Goal: Task Accomplishment & Management: Use online tool/utility

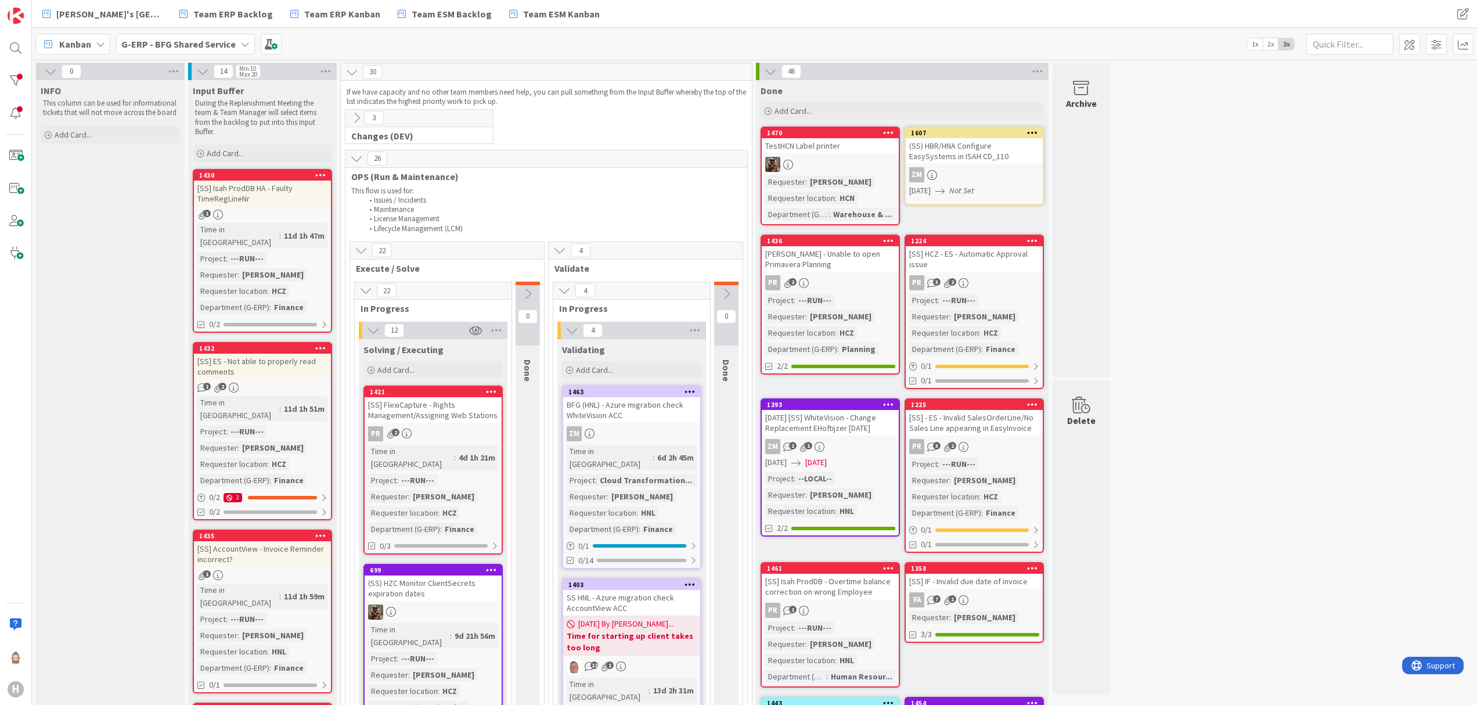
click at [189, 45] on b "G-ERP - BFG Shared Service" at bounding box center [178, 44] width 114 height 12
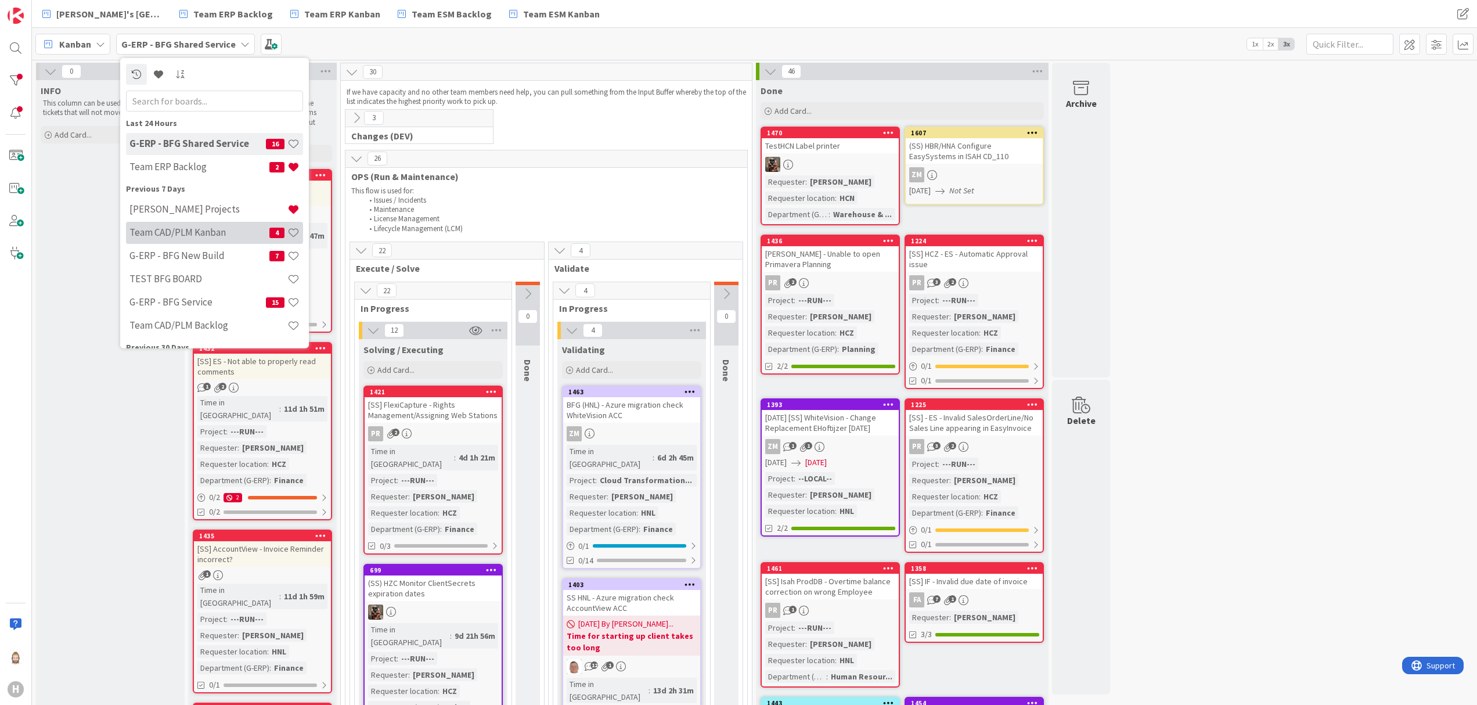
click at [207, 226] on h4 "Team CAD/PLM Kanban" at bounding box center [199, 232] width 140 height 12
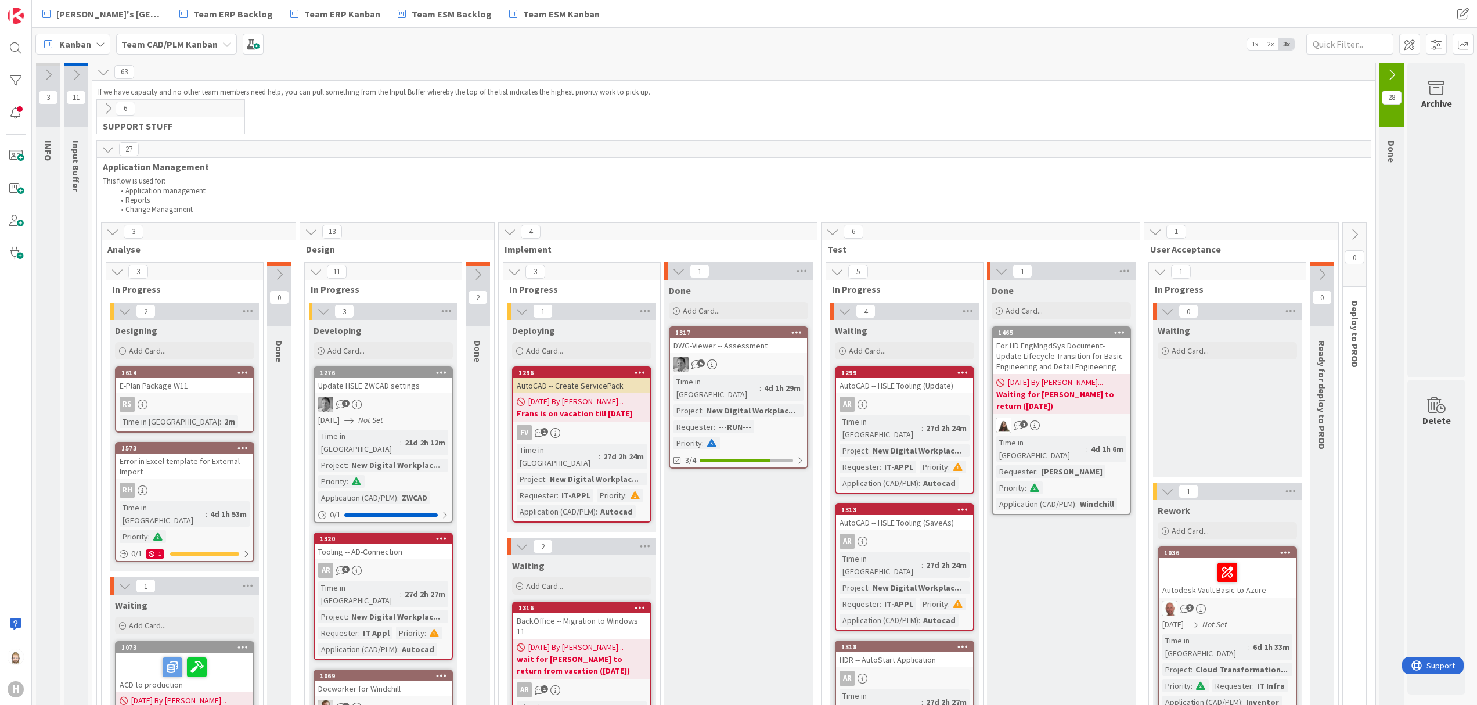
click at [103, 147] on icon at bounding box center [108, 149] width 13 height 13
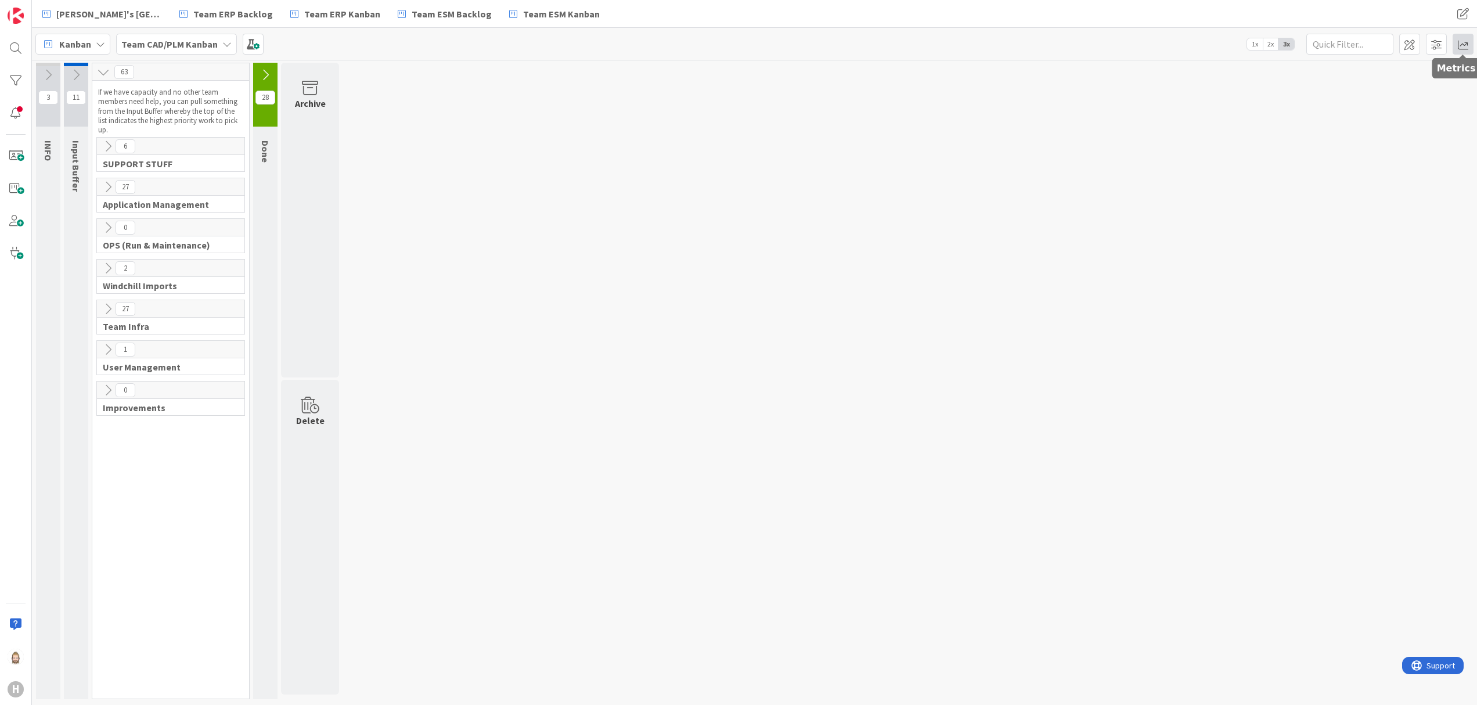
click at [1470, 38] on span at bounding box center [1462, 44] width 21 height 21
click at [1349, 223] on div "Arrival Rate 54/month" at bounding box center [1391, 214] width 163 height 21
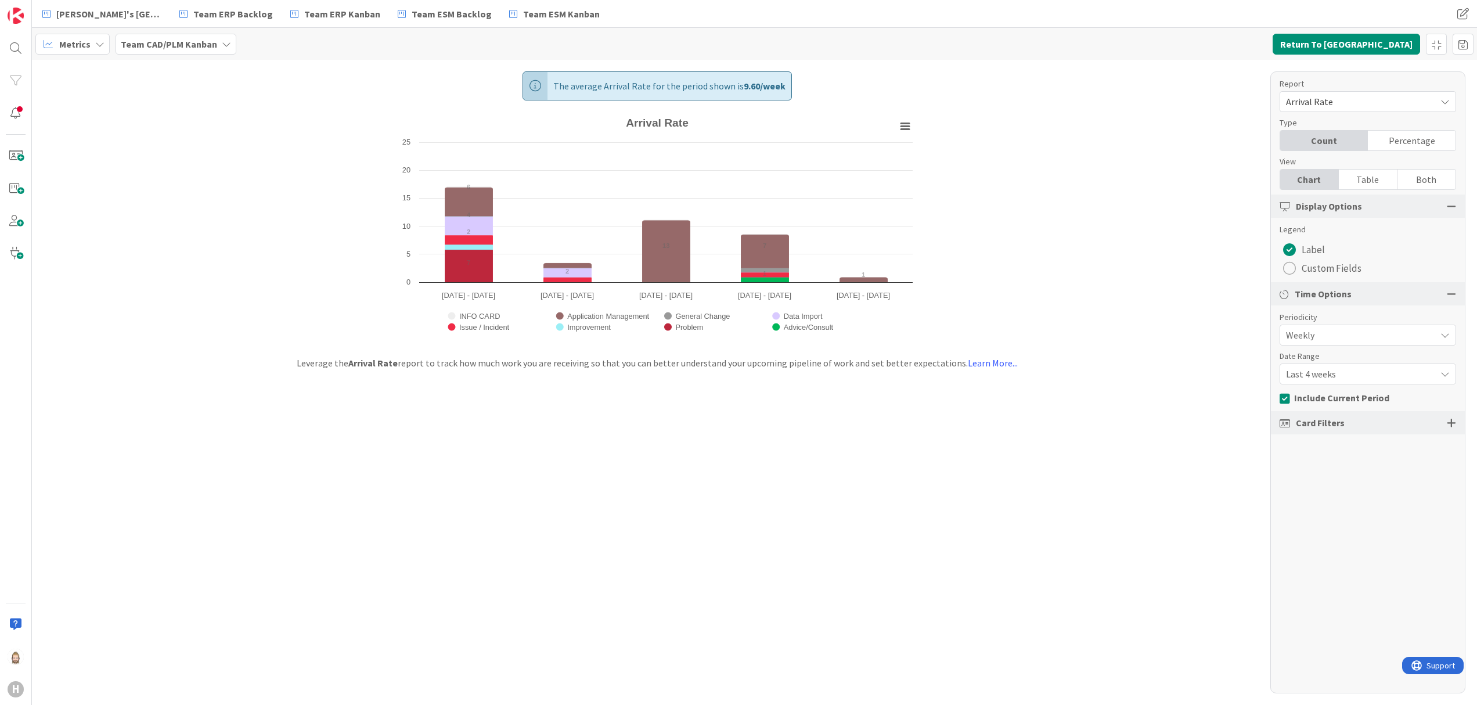
click at [1391, 95] on span "Arrival Rate" at bounding box center [1358, 101] width 144 height 16
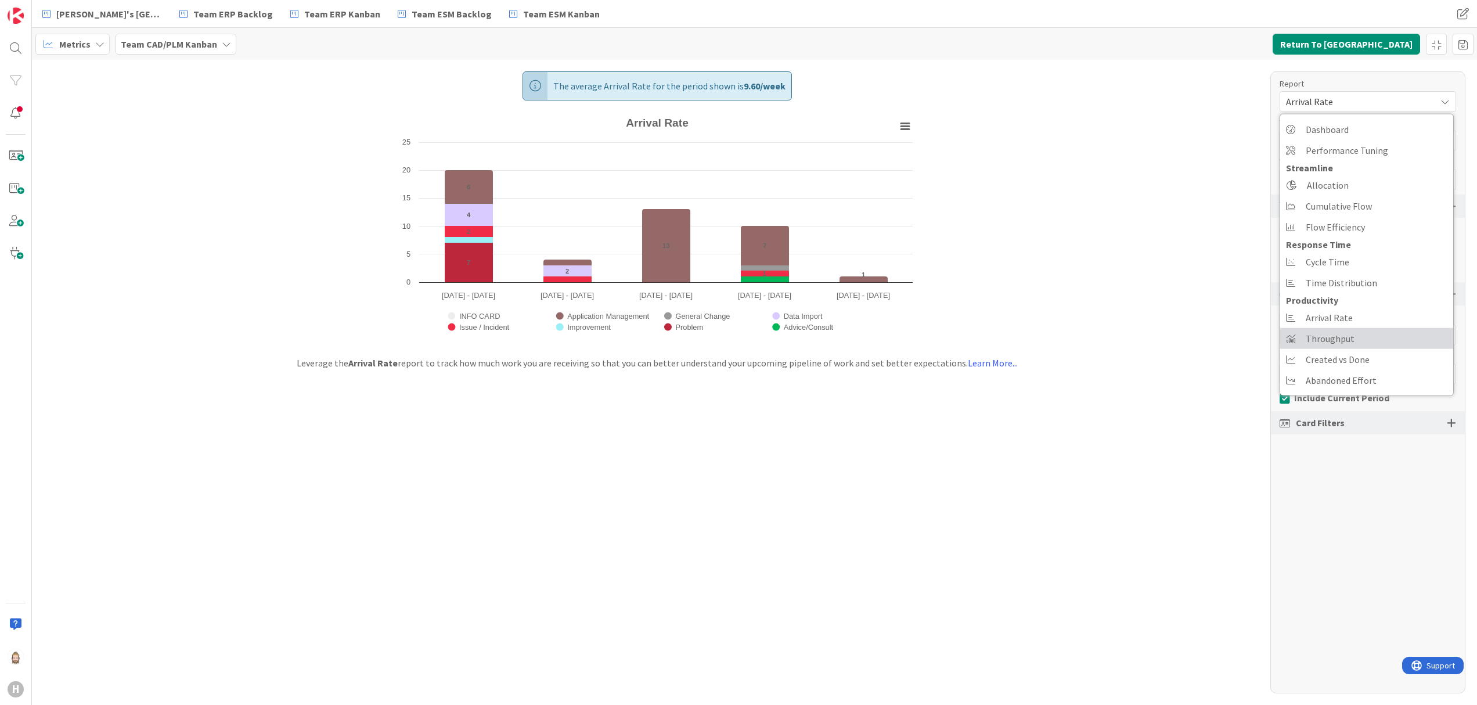
click at [1363, 340] on link "Throughput" at bounding box center [1366, 338] width 173 height 21
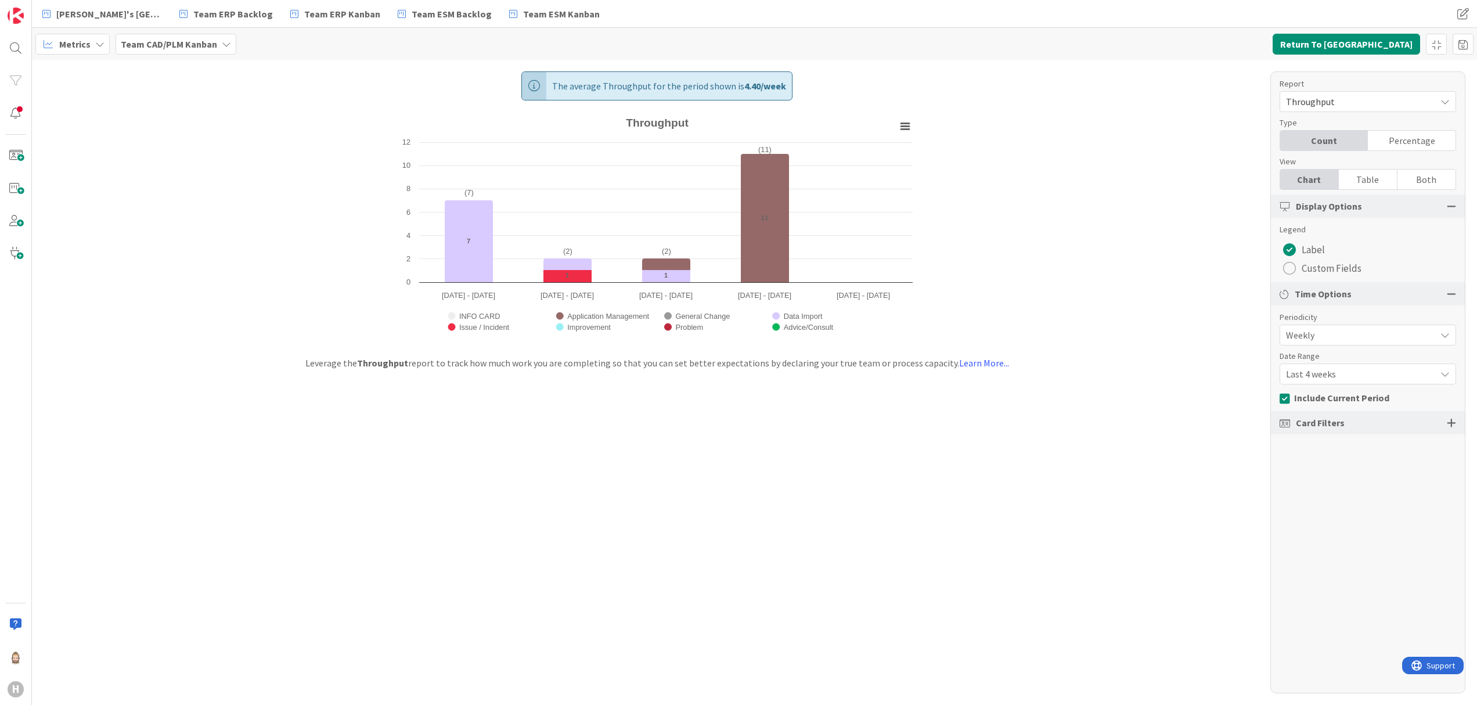
click at [1340, 343] on span "Last 4 weeks" at bounding box center [1358, 335] width 144 height 16
click at [1345, 423] on span "Last 8 weeks" at bounding box center [1374, 422] width 146 height 17
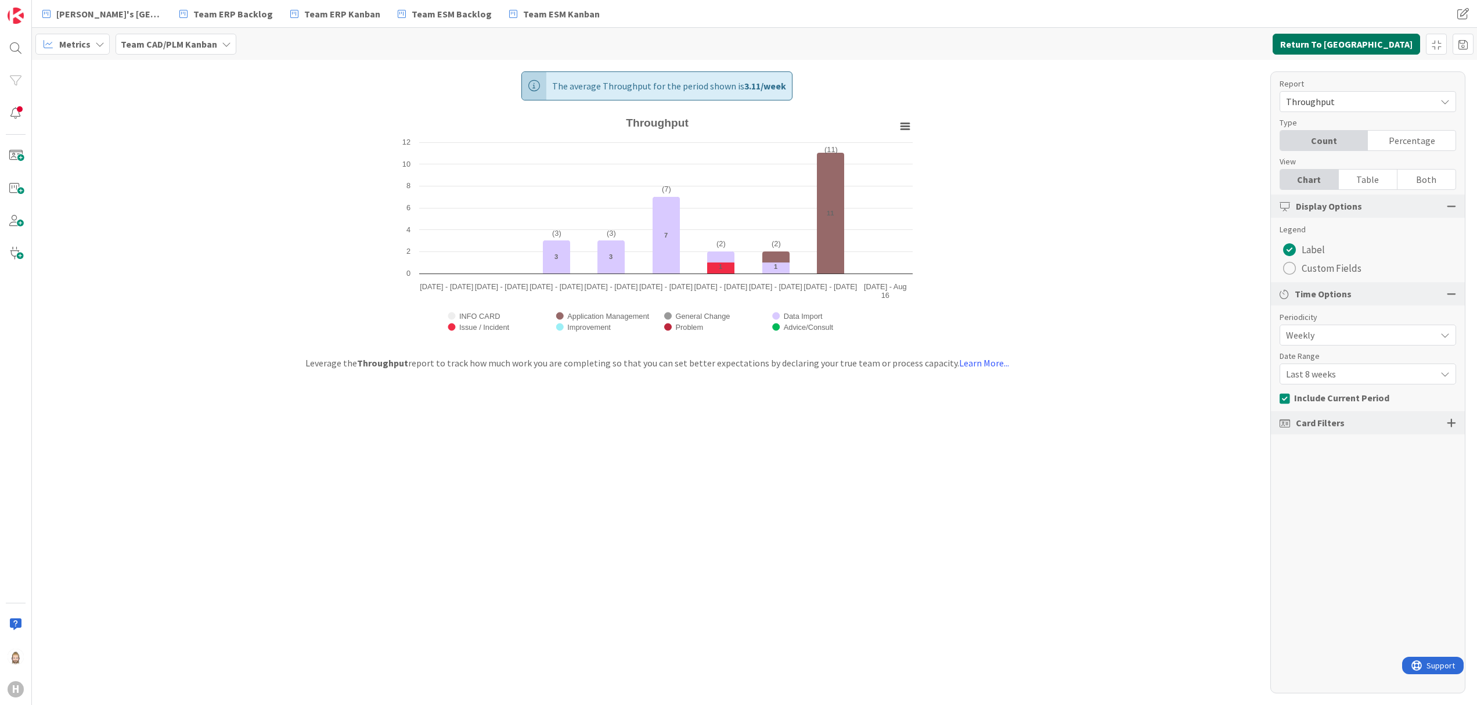
click at [1392, 41] on button "Return To [GEOGRAPHIC_DATA]" at bounding box center [1345, 44] width 147 height 21
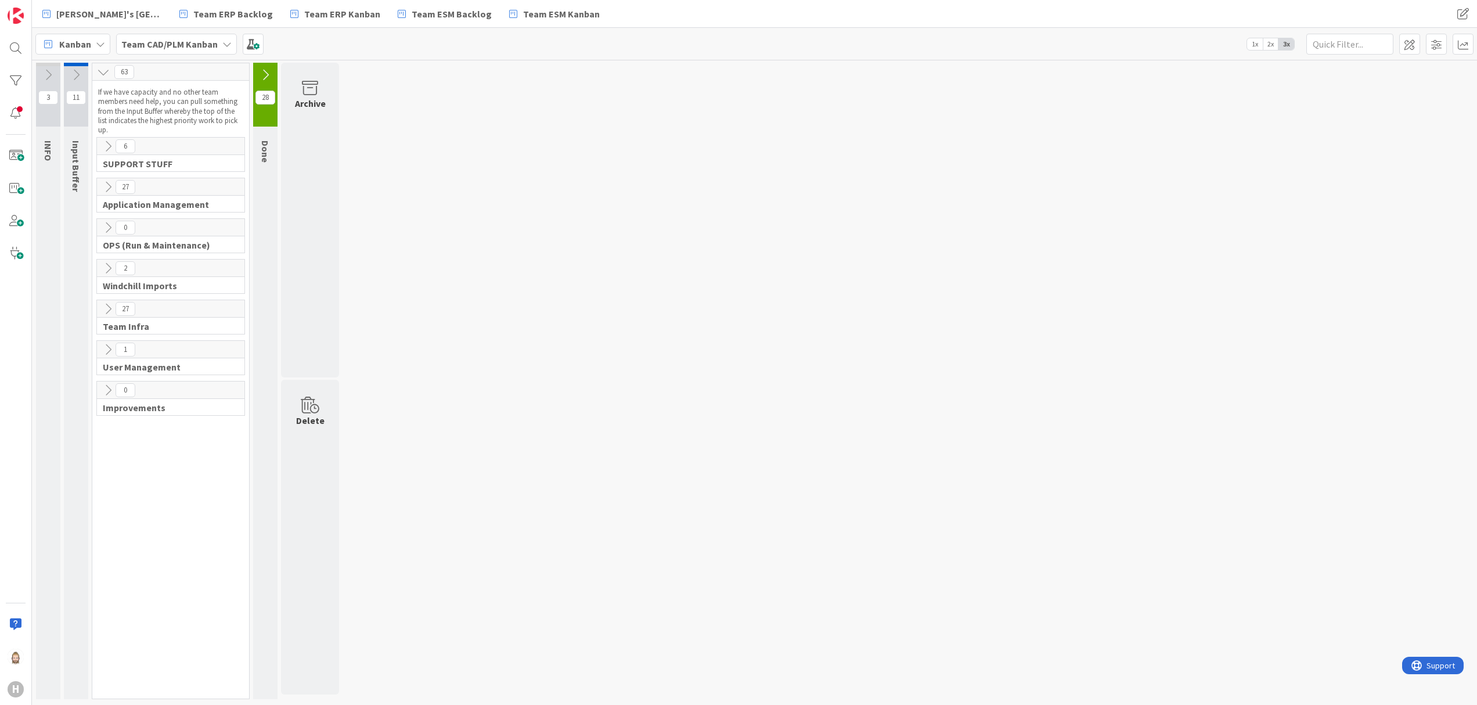
click at [104, 269] on icon at bounding box center [108, 268] width 13 height 13
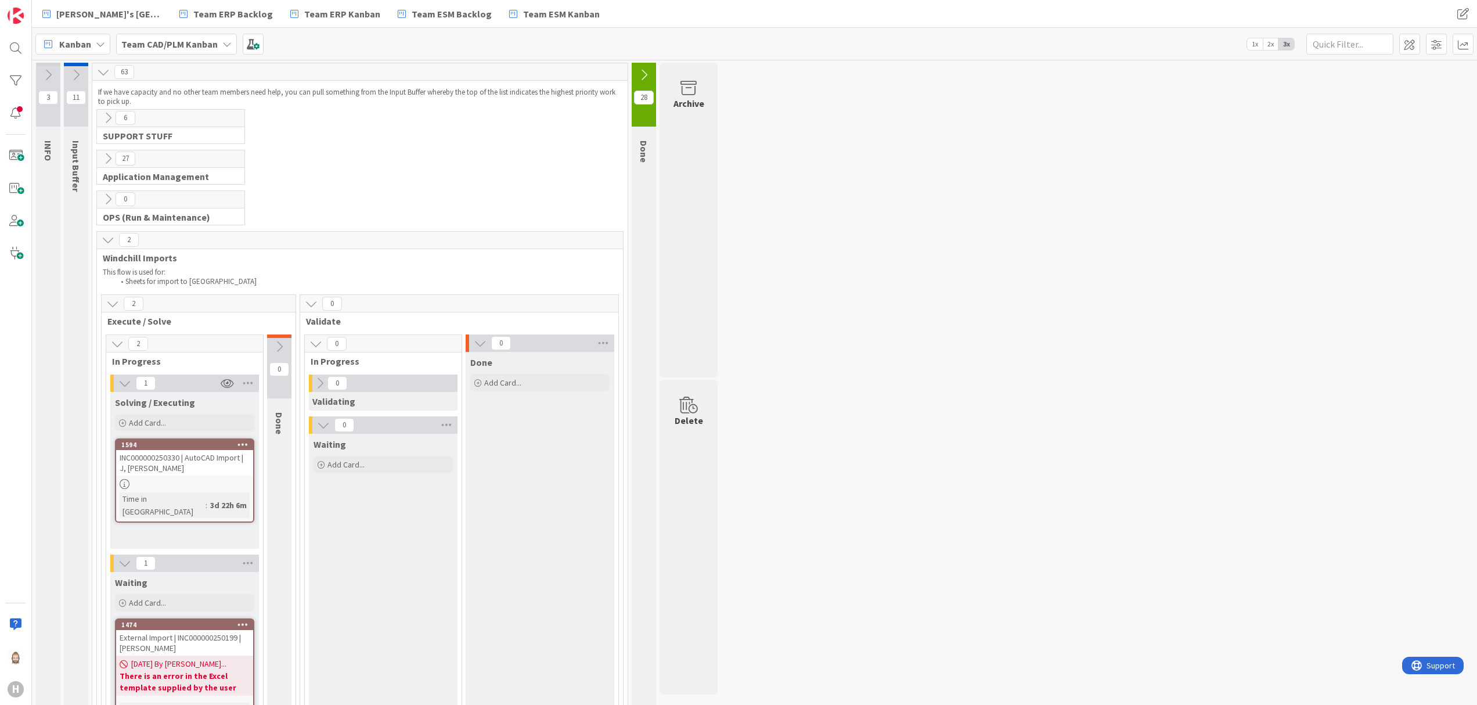
click at [108, 240] on icon at bounding box center [108, 239] width 13 height 13
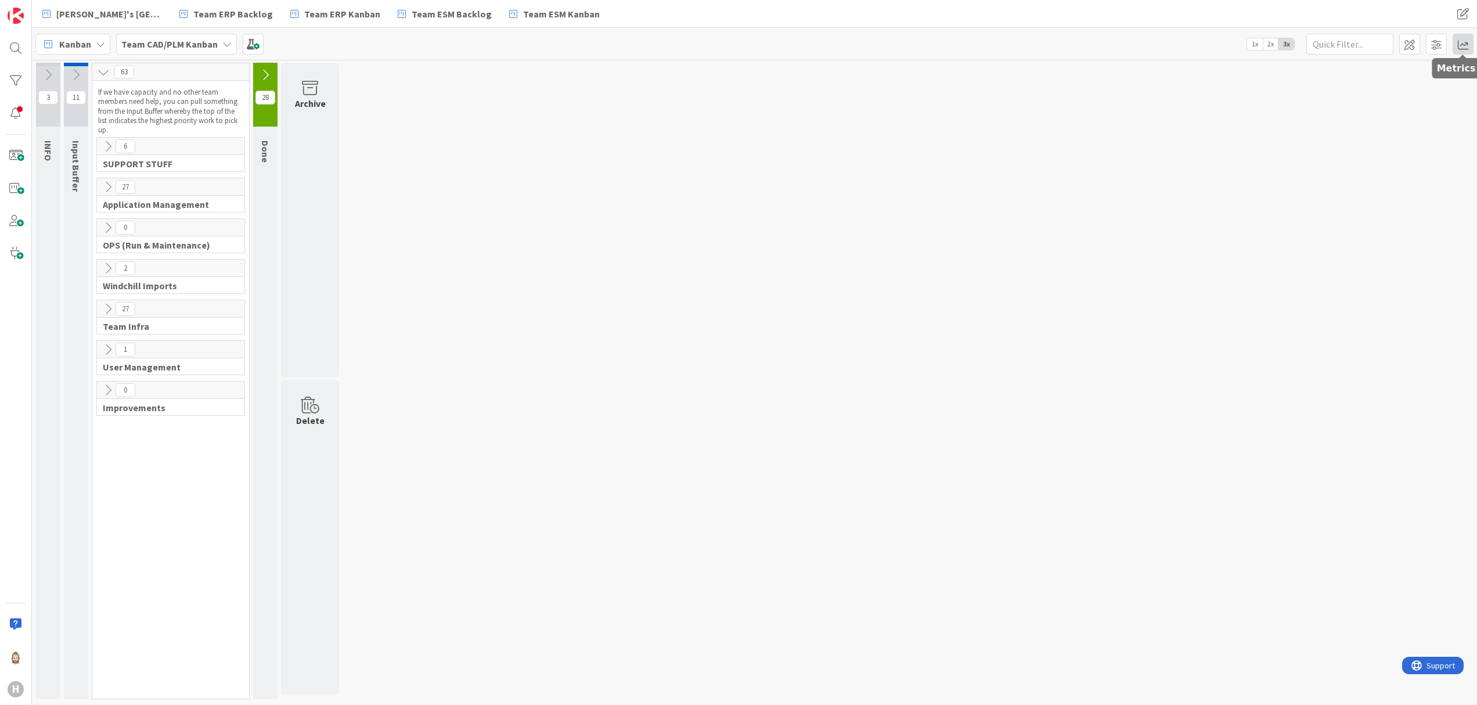
click at [1471, 41] on span at bounding box center [1462, 44] width 21 height 21
click at [1376, 236] on div "Throughput" at bounding box center [1369, 235] width 104 height 12
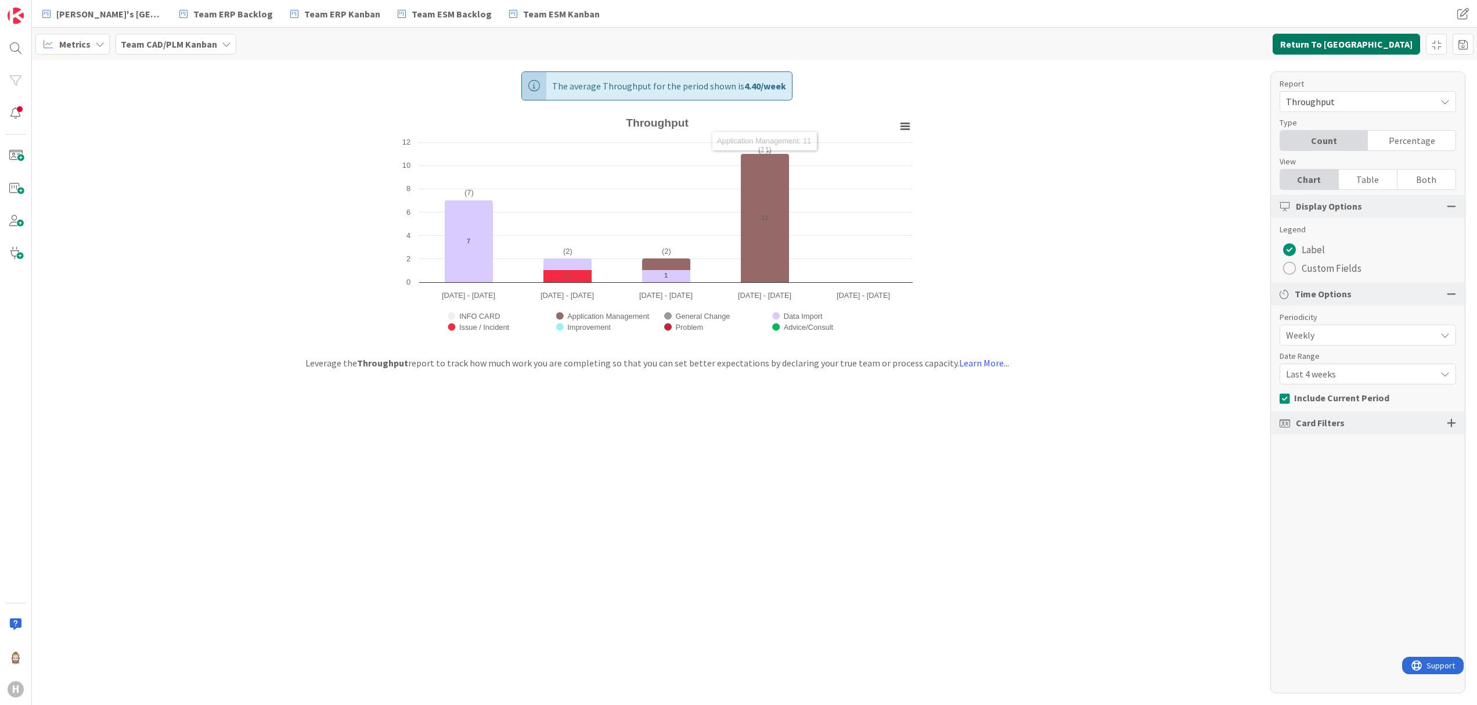
click at [1349, 46] on button "Return To [GEOGRAPHIC_DATA]" at bounding box center [1345, 44] width 147 height 21
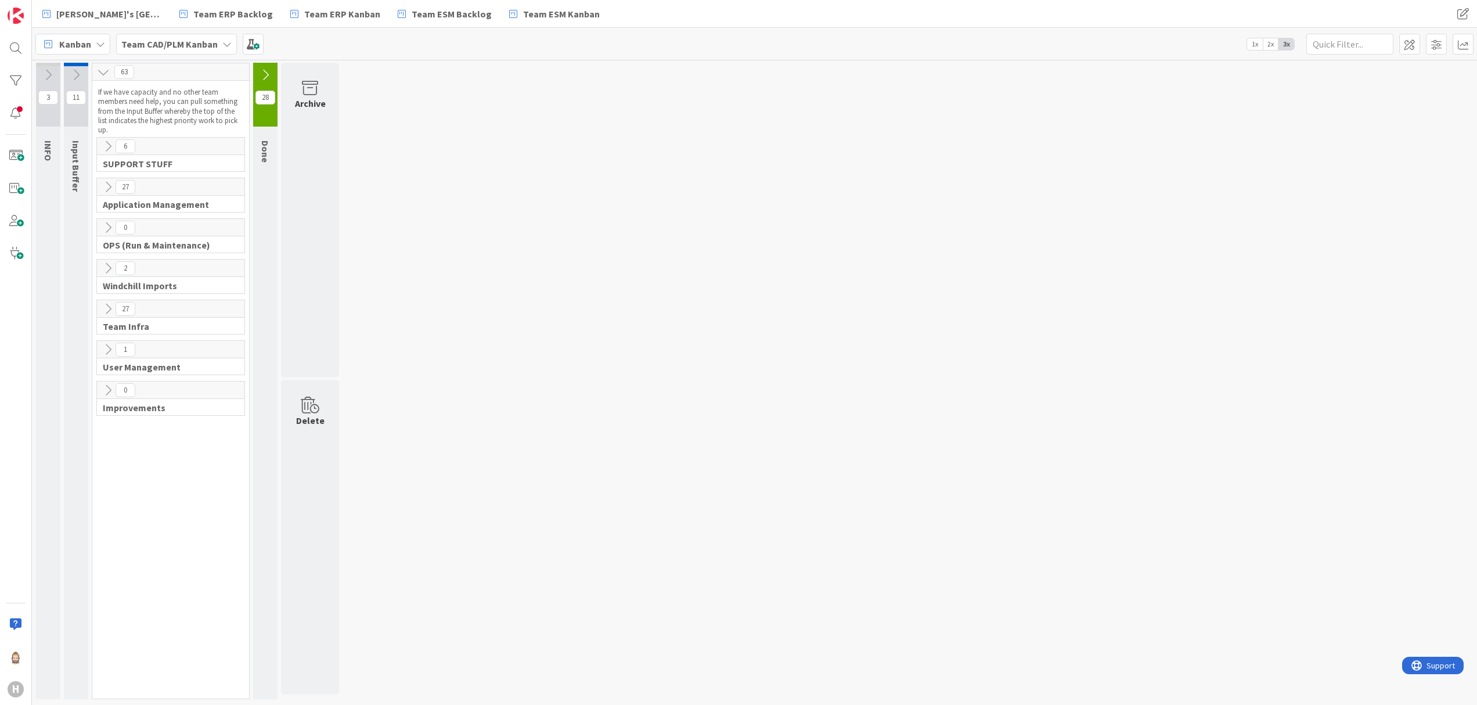
click at [104, 349] on icon at bounding box center [108, 349] width 13 height 13
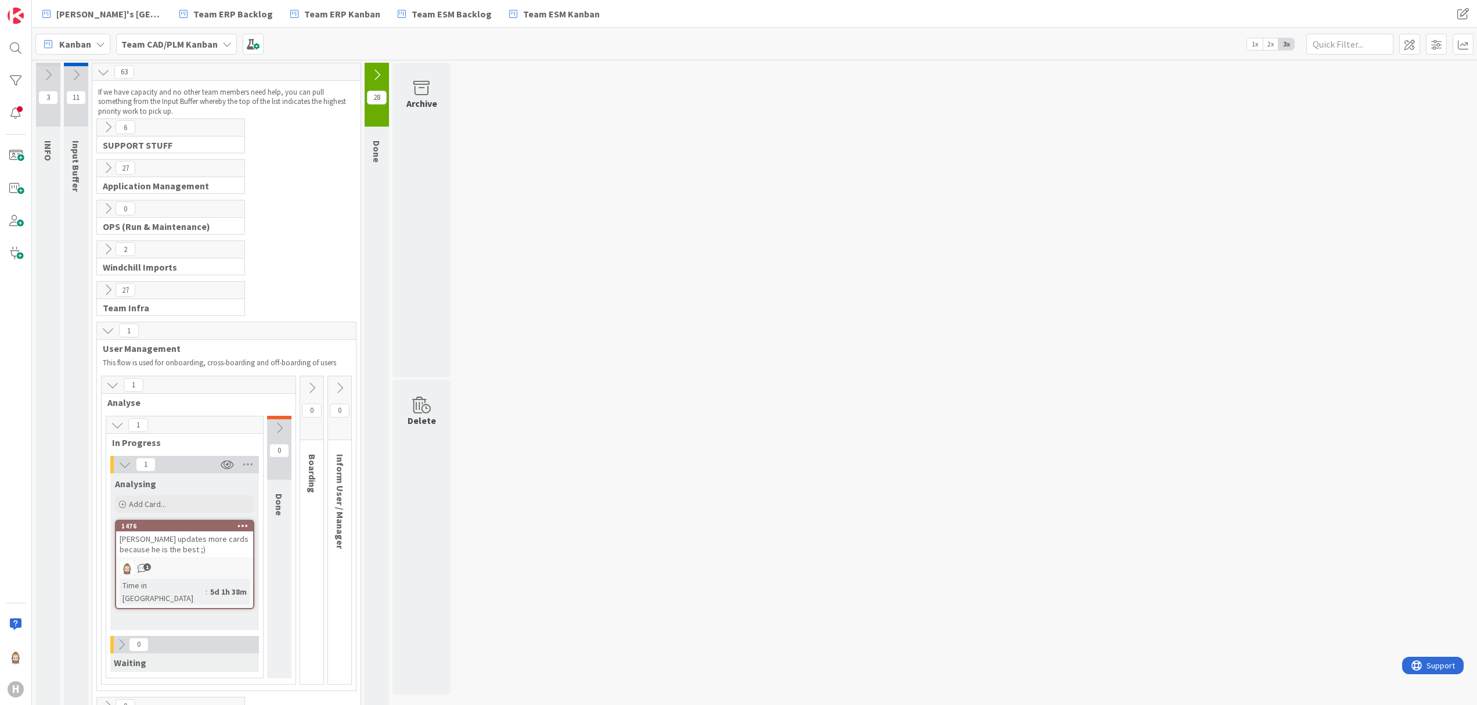
click at [381, 72] on icon at bounding box center [376, 74] width 13 height 13
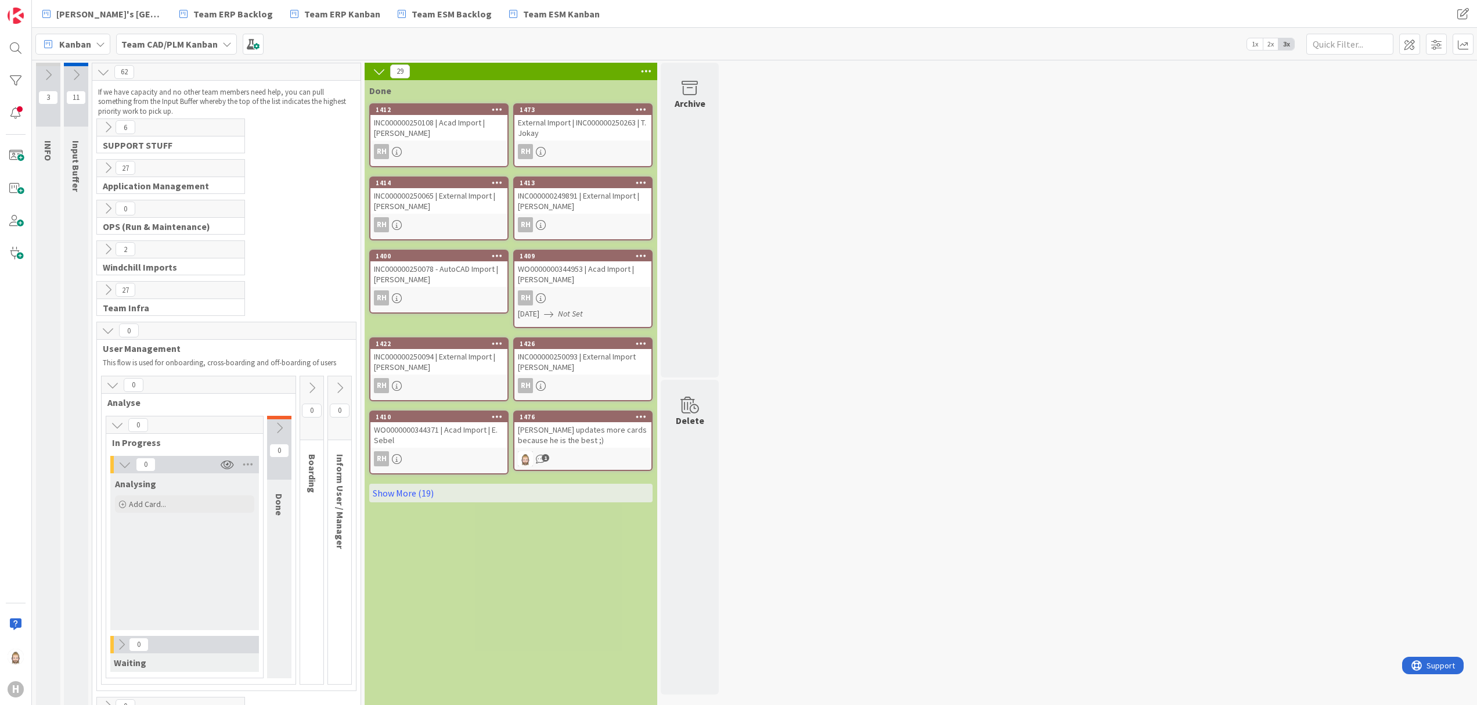
click at [110, 333] on icon at bounding box center [108, 330] width 13 height 13
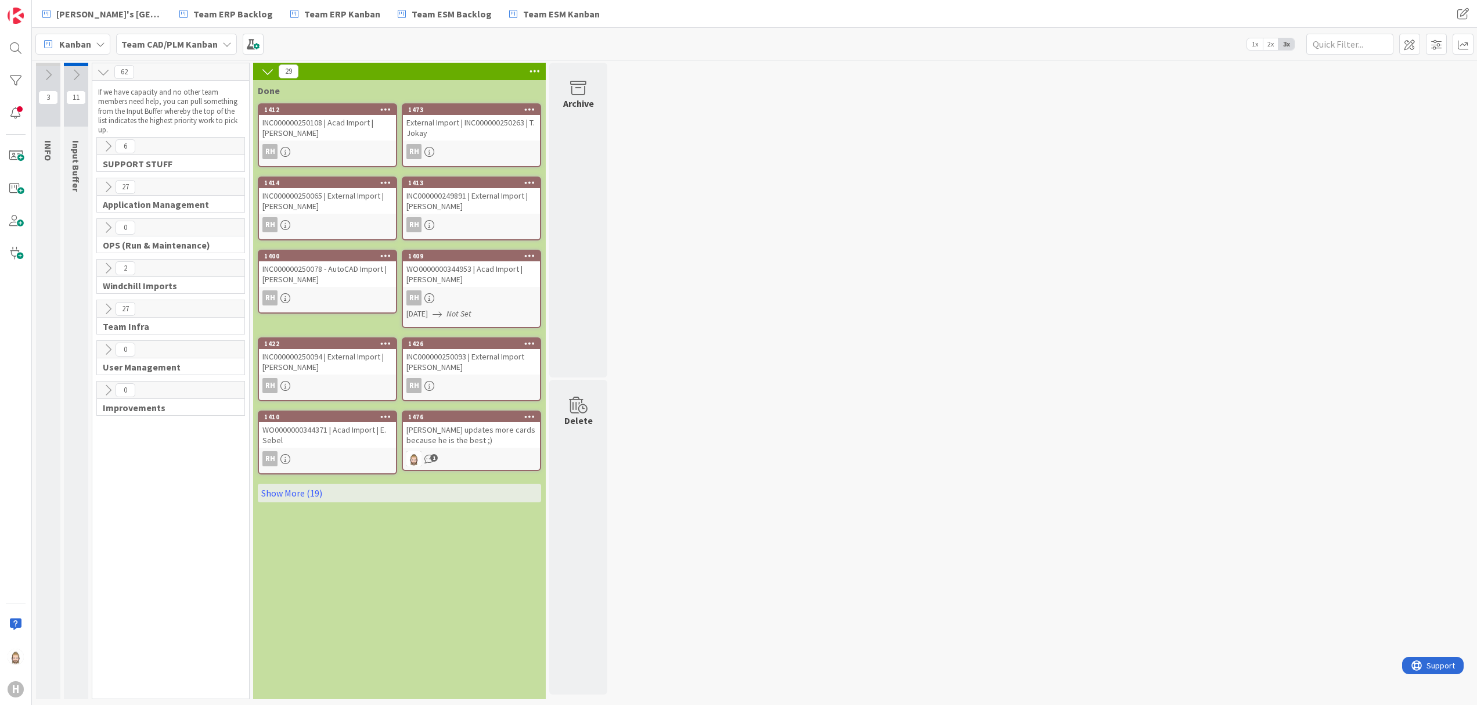
click at [109, 309] on icon at bounding box center [108, 308] width 13 height 13
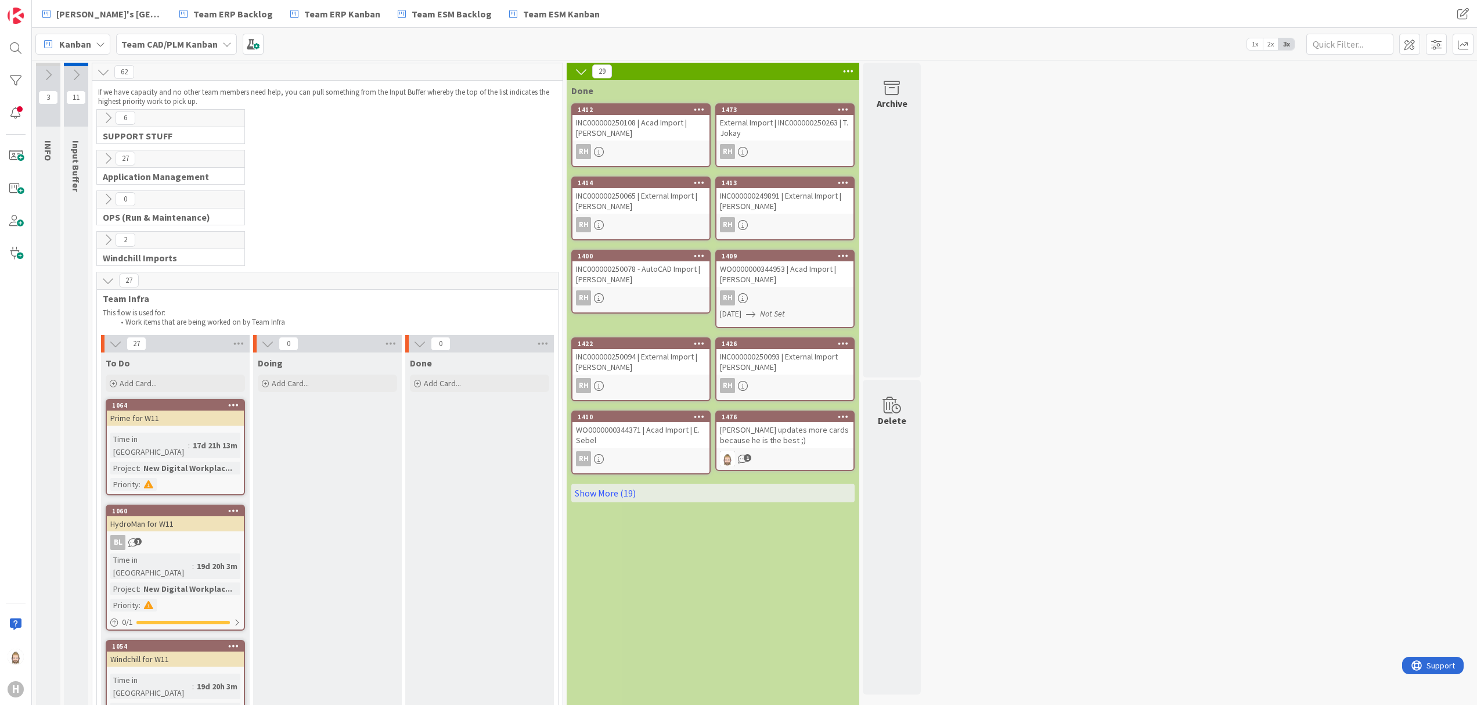
click at [582, 75] on icon at bounding box center [581, 71] width 13 height 13
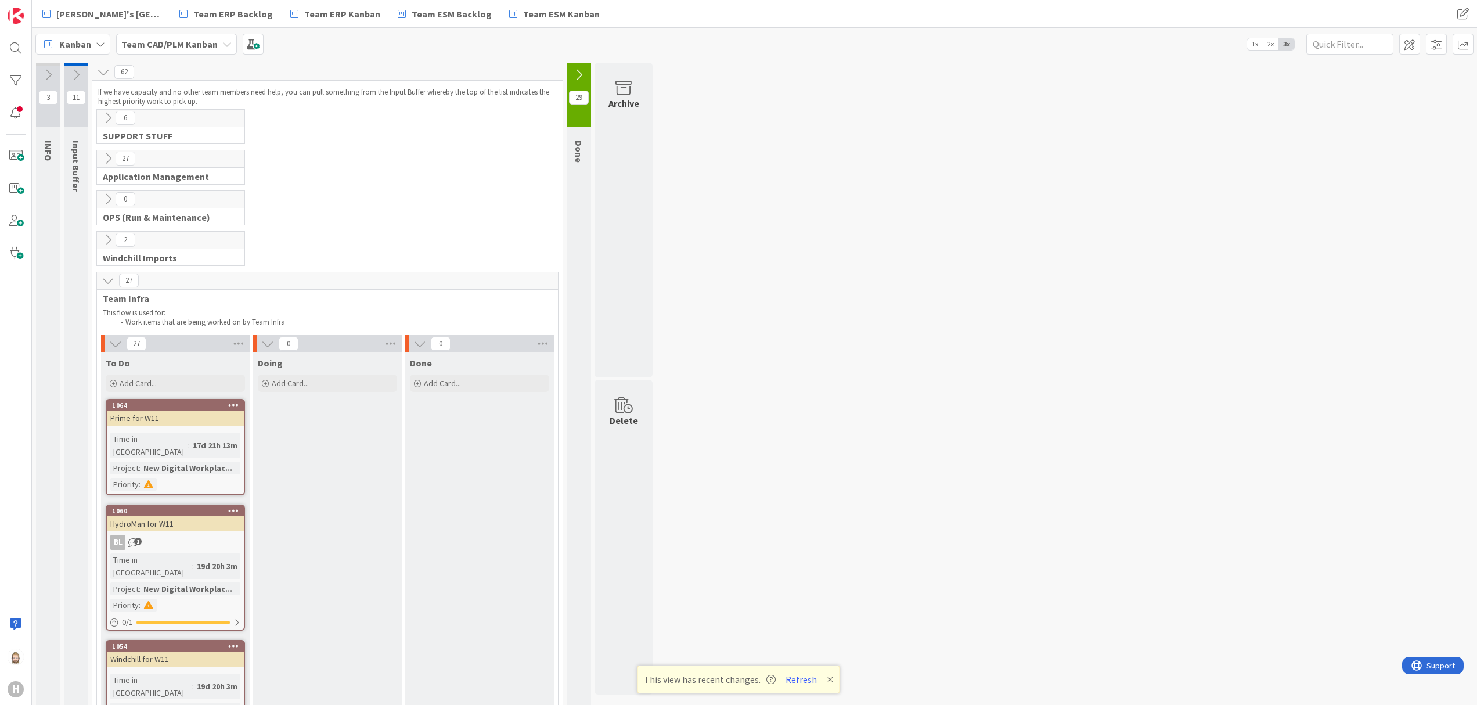
click at [106, 160] on icon at bounding box center [108, 158] width 13 height 13
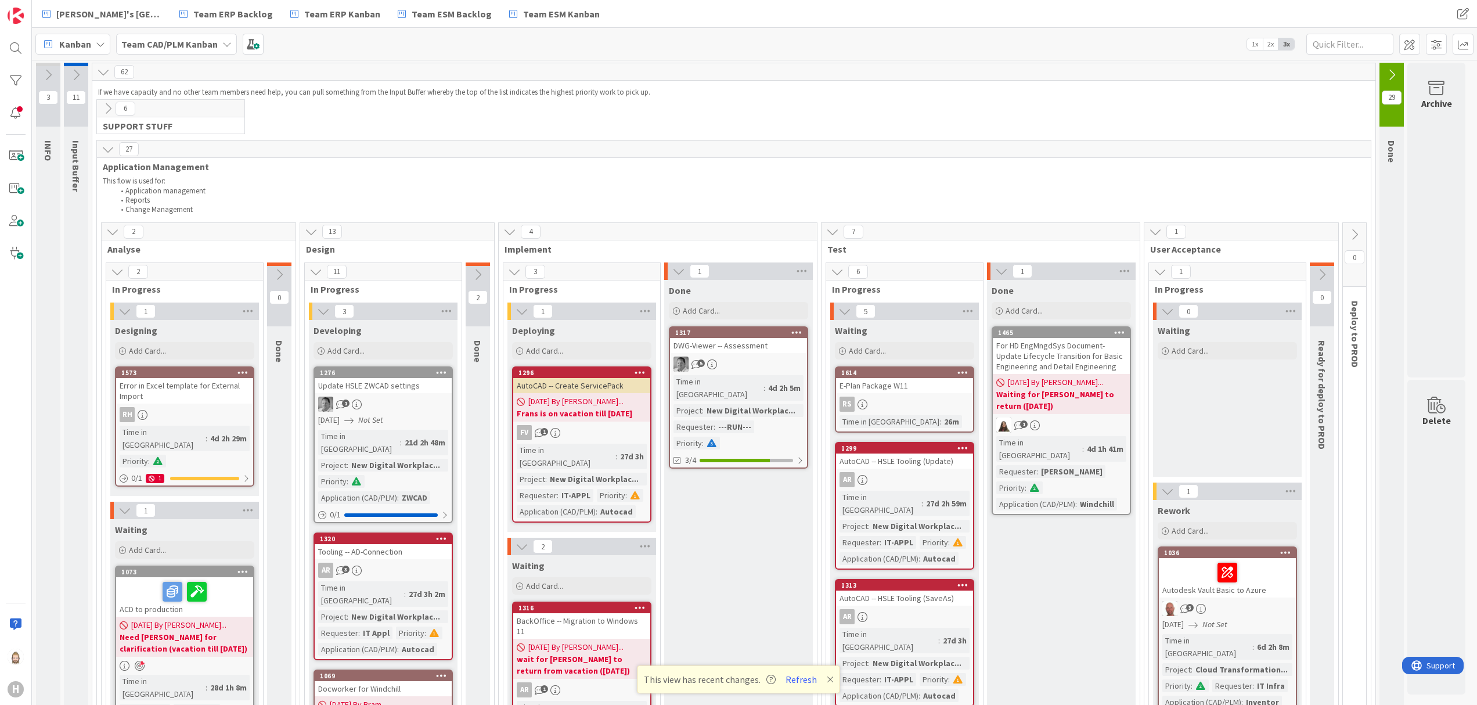
click at [792, 367] on div "5" at bounding box center [738, 363] width 137 height 15
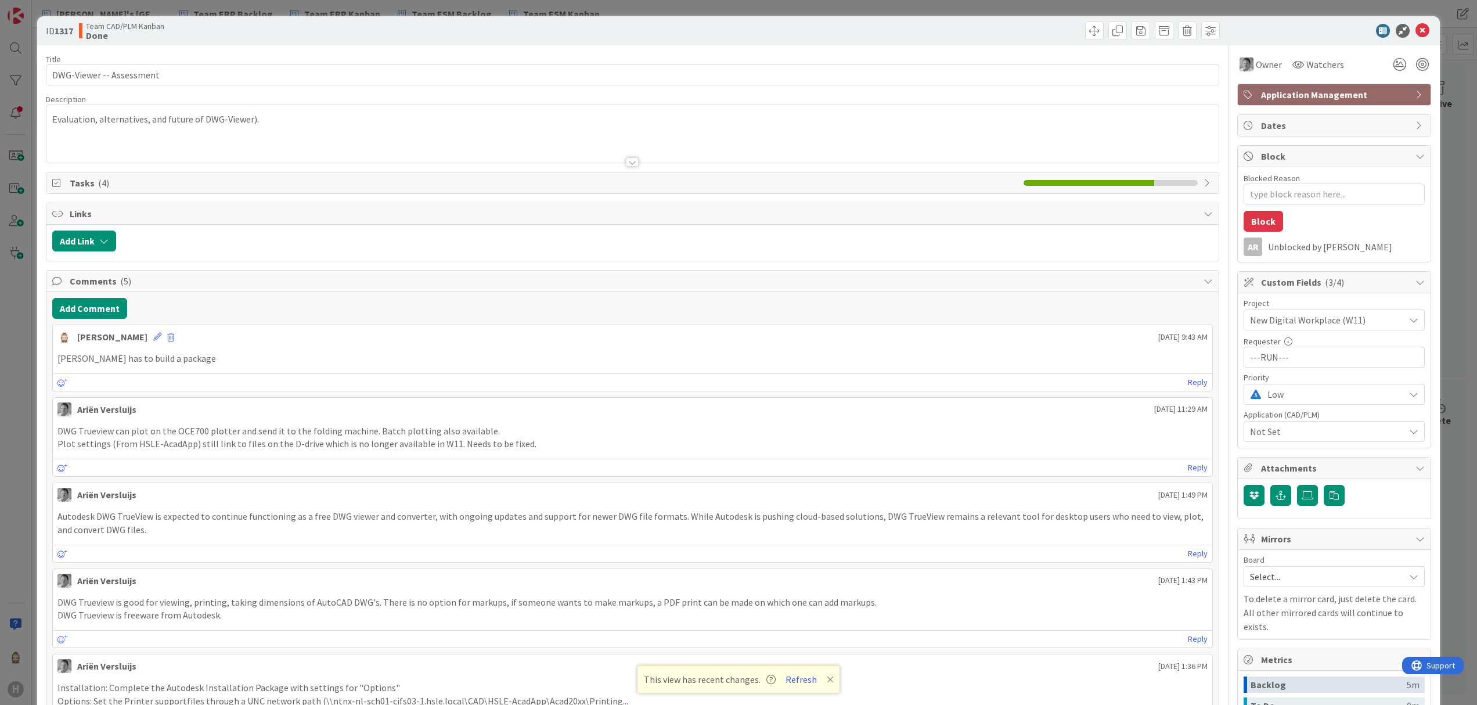
type textarea "x"
